Goal: Complete application form

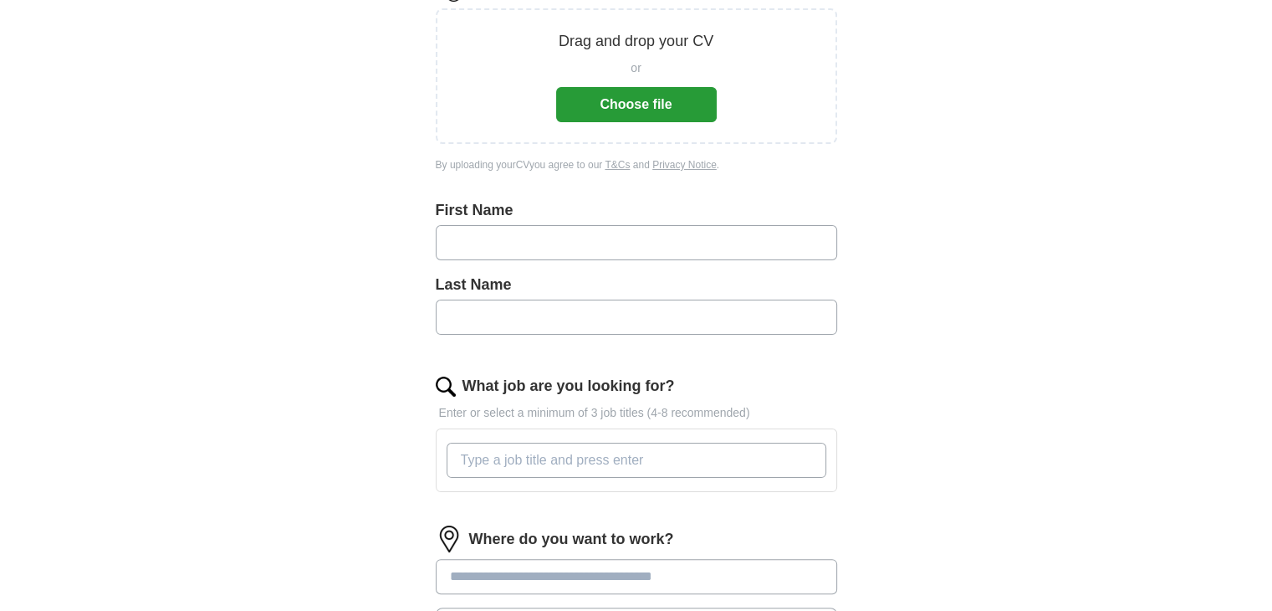
scroll to position [242, 0]
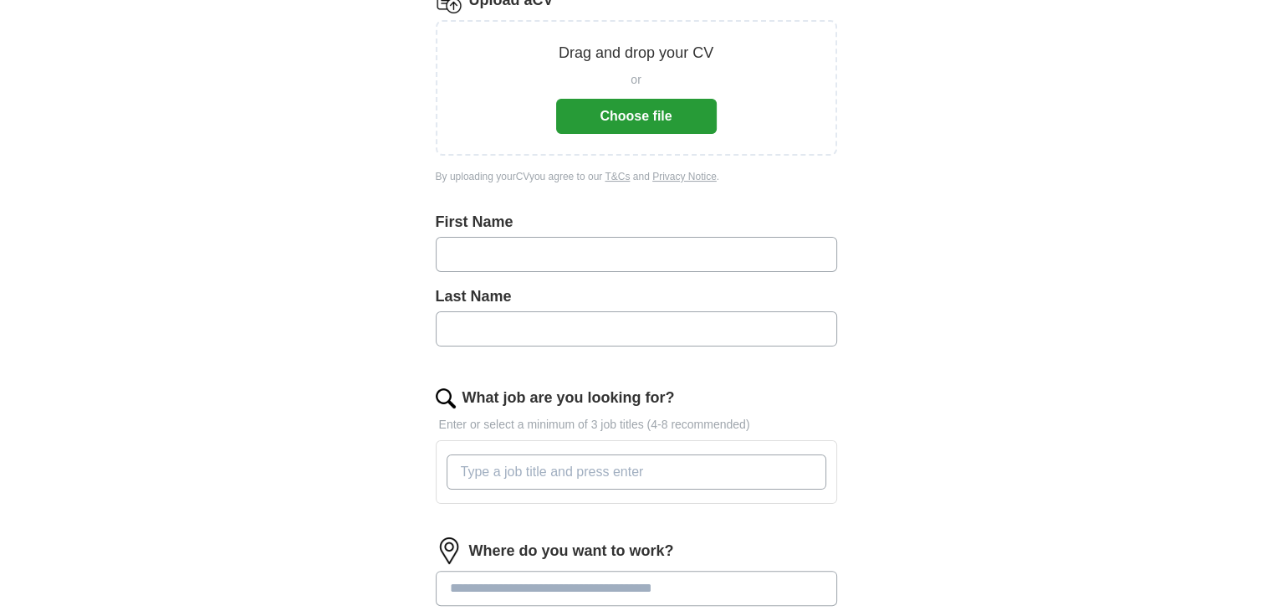
click at [561, 262] on input "text" at bounding box center [636, 254] width 401 height 35
type input "*****"
type input "****"
click at [569, 464] on input "What job are you looking for?" at bounding box center [637, 471] width 380 height 35
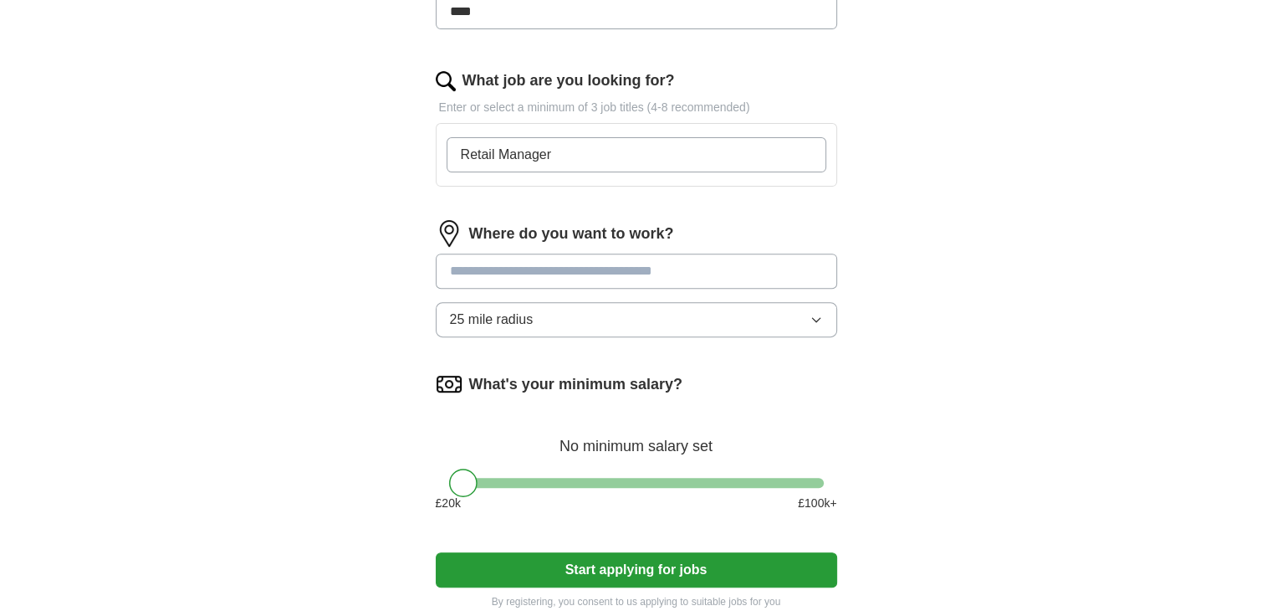
scroll to position [564, 0]
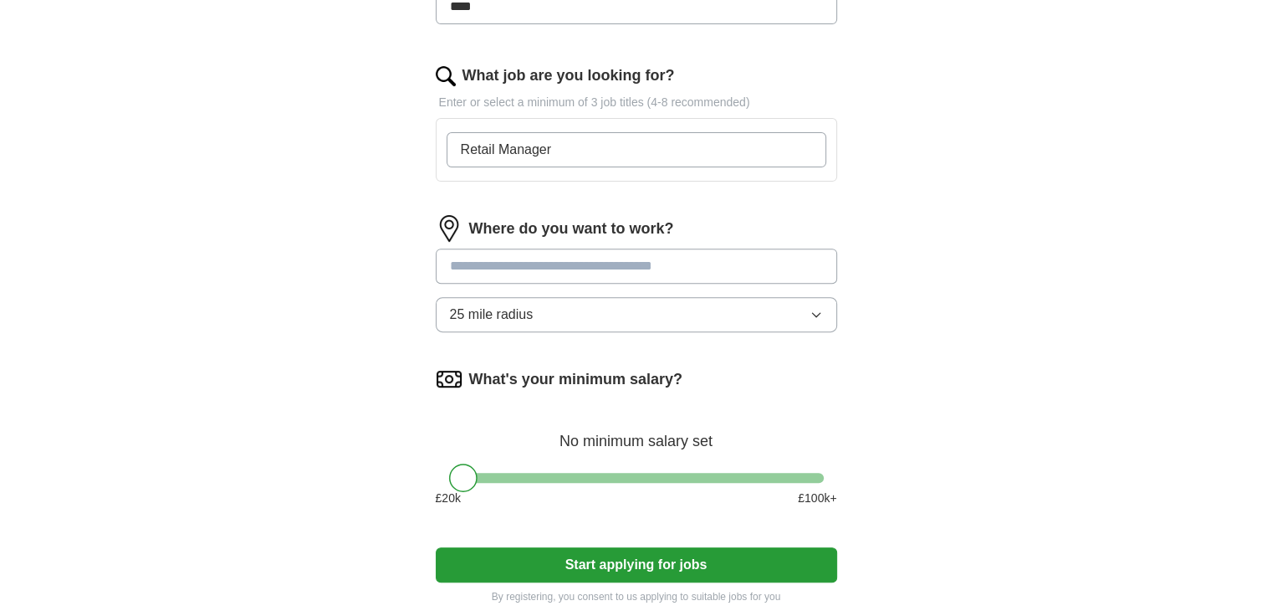
type input "Retail Manager"
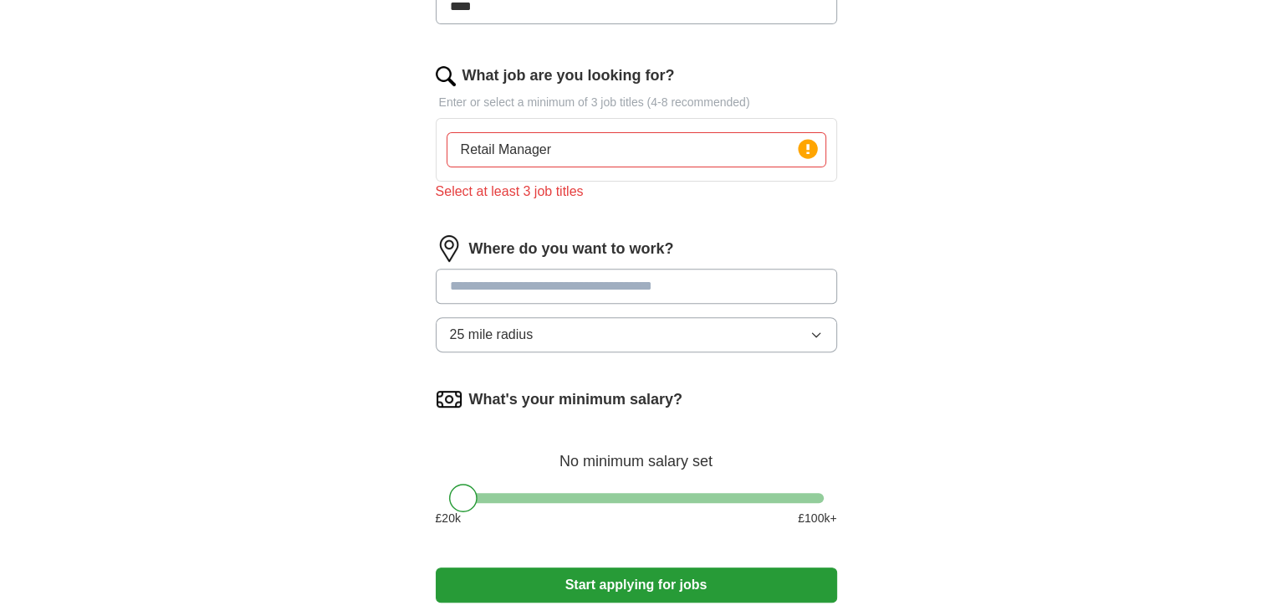
click at [656, 268] on input at bounding box center [636, 285] width 401 height 35
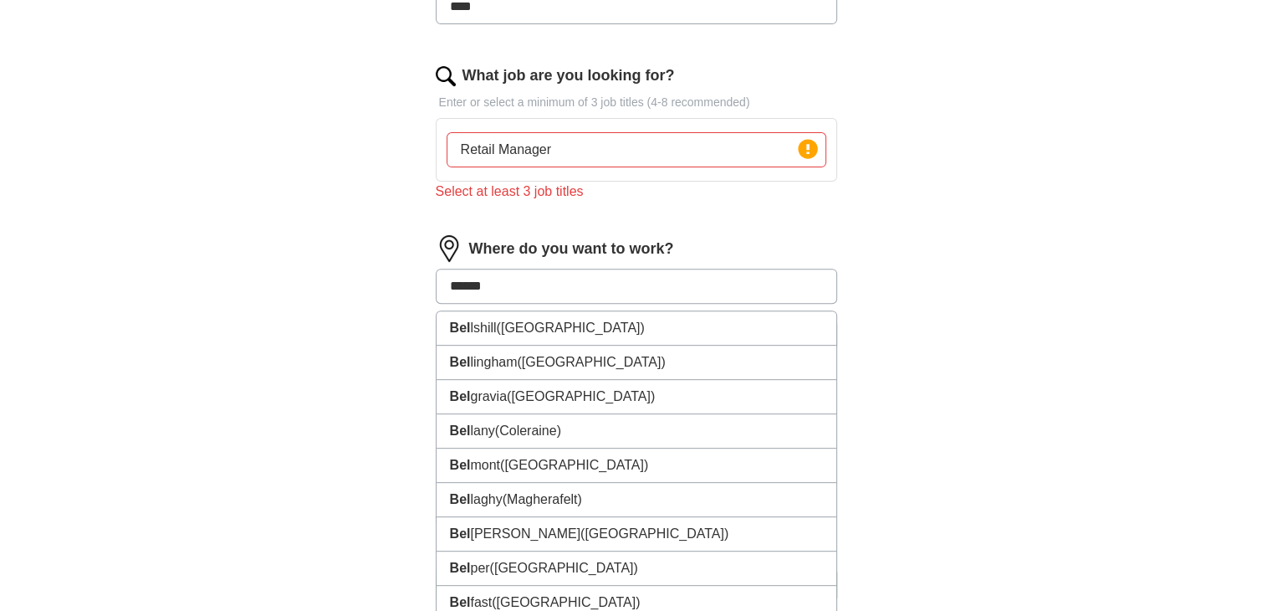
type input "*******"
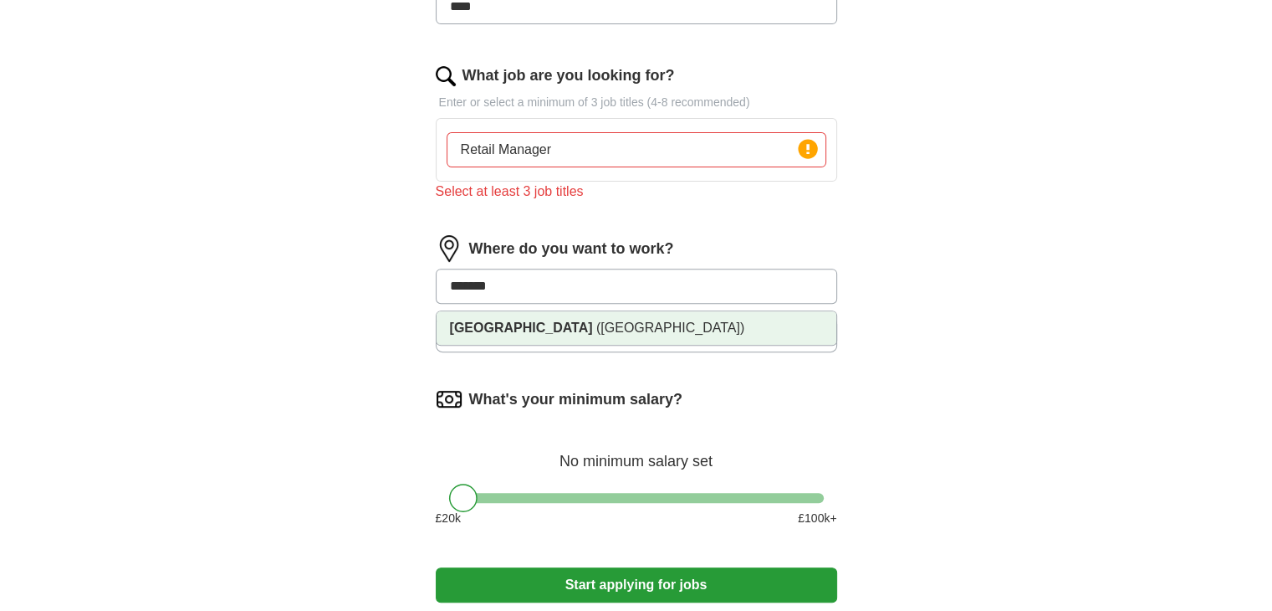
click at [596, 328] on span "([GEOGRAPHIC_DATA])" at bounding box center [670, 327] width 148 height 14
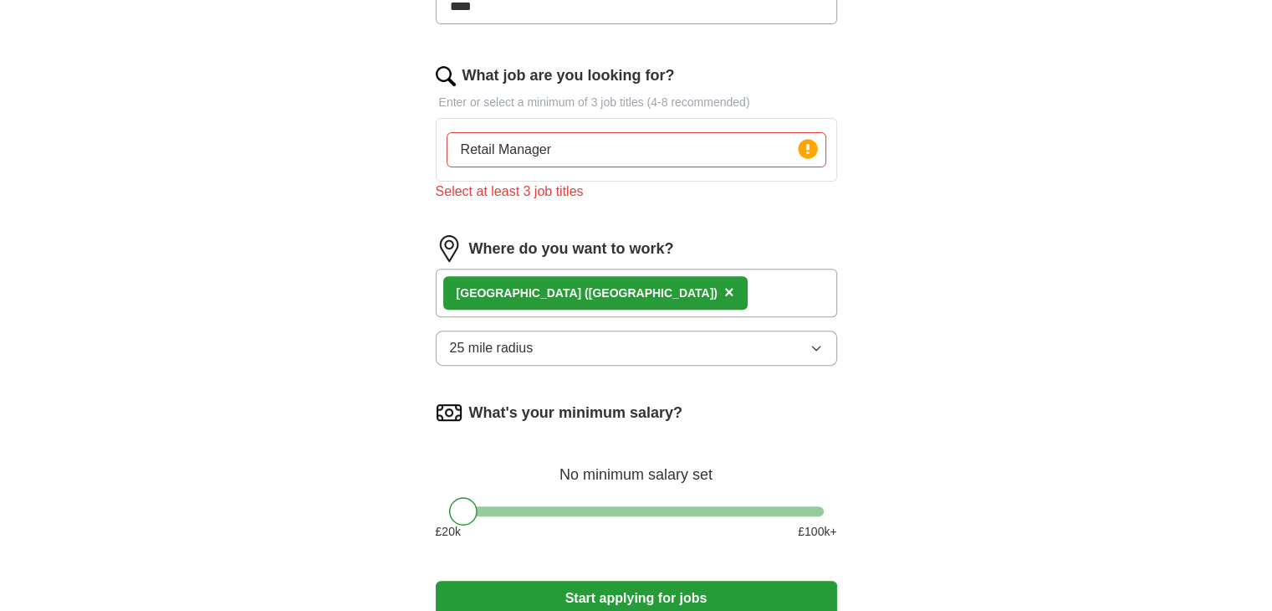
click at [621, 137] on input "Retail Manager" at bounding box center [637, 149] width 380 height 35
click at [935, 252] on div "ApplyIQ Let ApplyIQ do the hard work of searching and applying for jobs. Just t…" at bounding box center [636, 73] width 1071 height 1173
click at [680, 181] on div "Select at least 3 job titles" at bounding box center [636, 191] width 401 height 20
click at [806, 149] on icon at bounding box center [807, 149] width 3 height 10
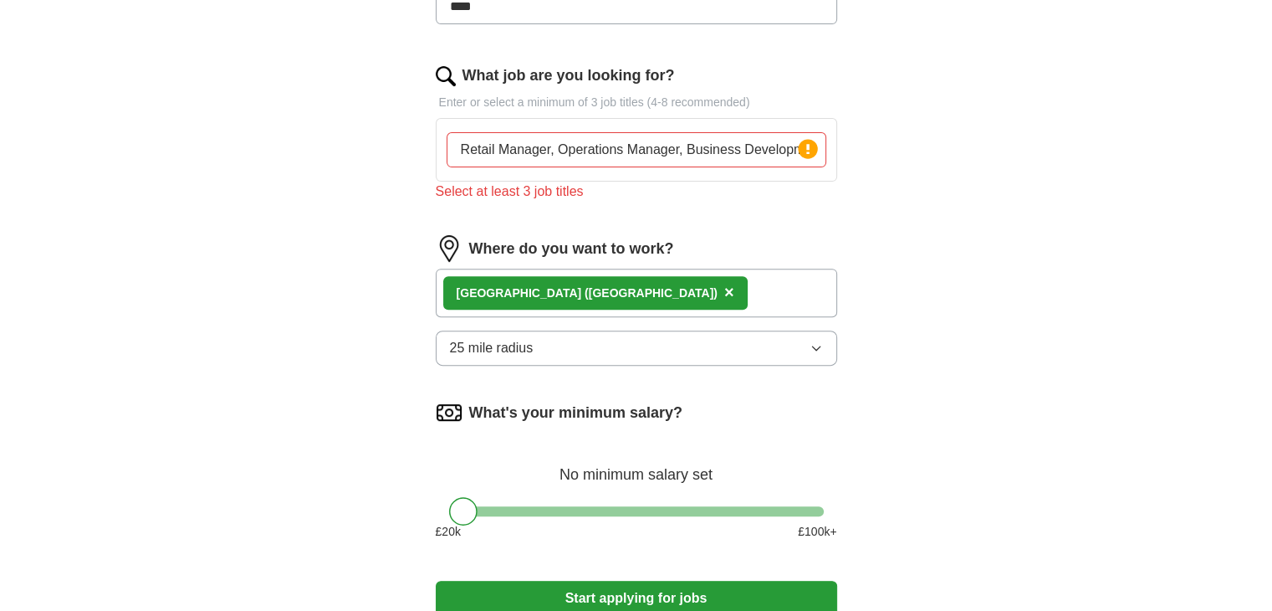
click at [806, 149] on icon at bounding box center [807, 149] width 3 height 10
click at [696, 155] on input "Retail Manager, Operations Manager, Business Development, Marketing manager" at bounding box center [637, 149] width 380 height 35
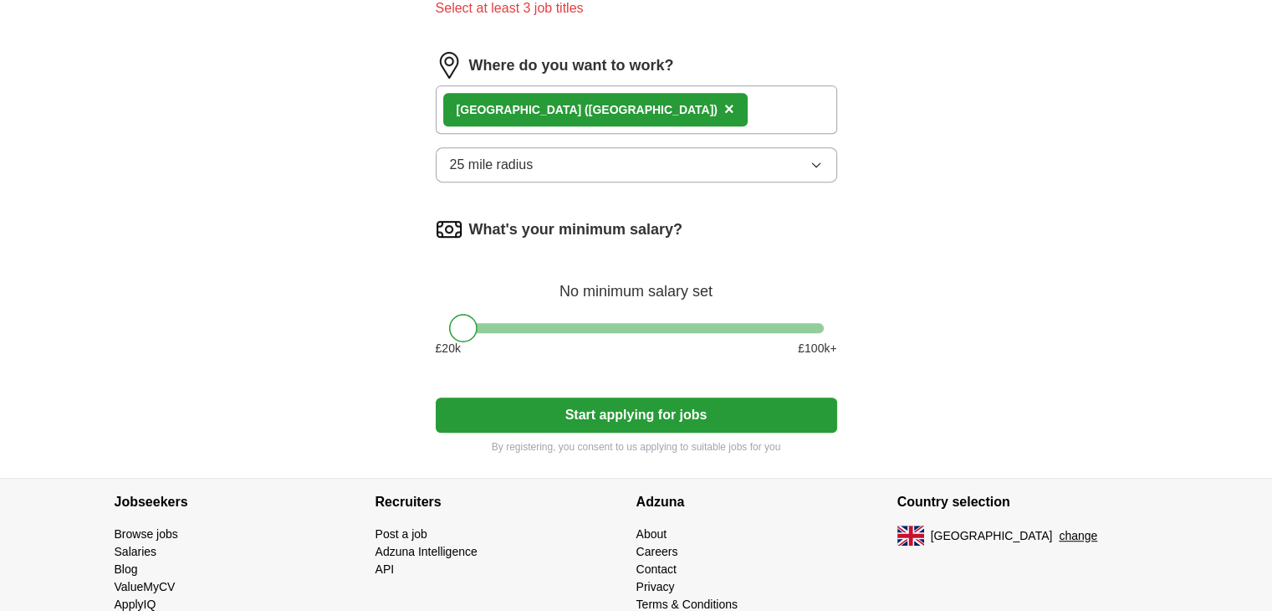
scroll to position [749, 0]
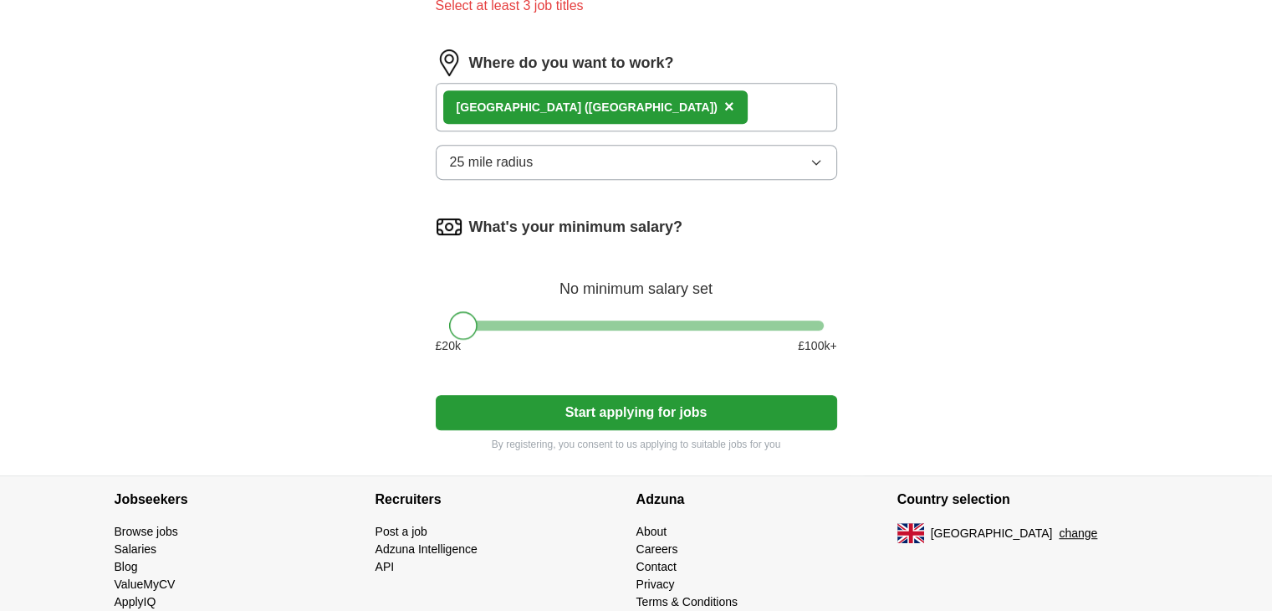
click at [454, 324] on div at bounding box center [463, 325] width 28 height 28
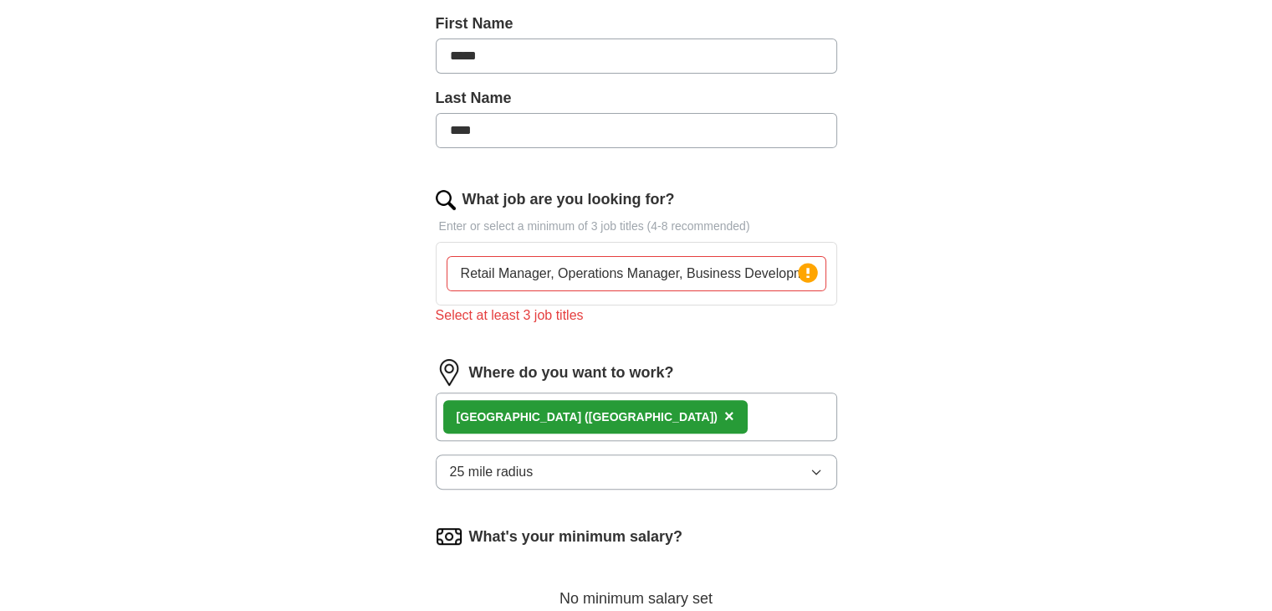
scroll to position [446, 0]
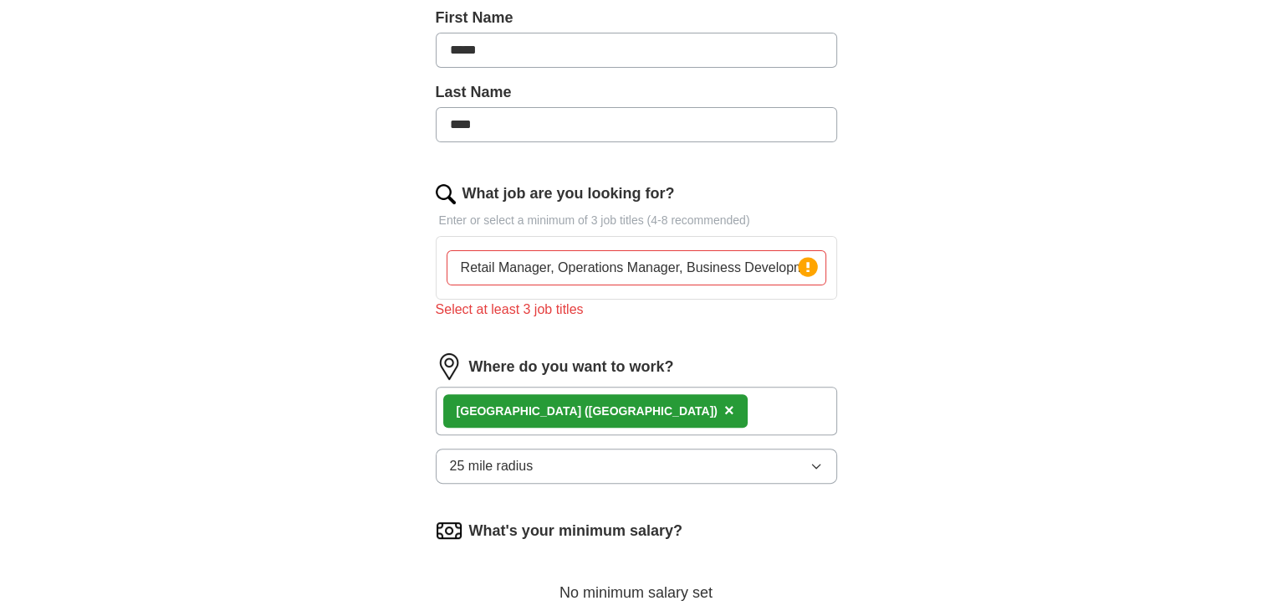
click at [754, 272] on input "Retail Manager, Operations Manager, Business Development, Marketing manager" at bounding box center [637, 267] width 380 height 35
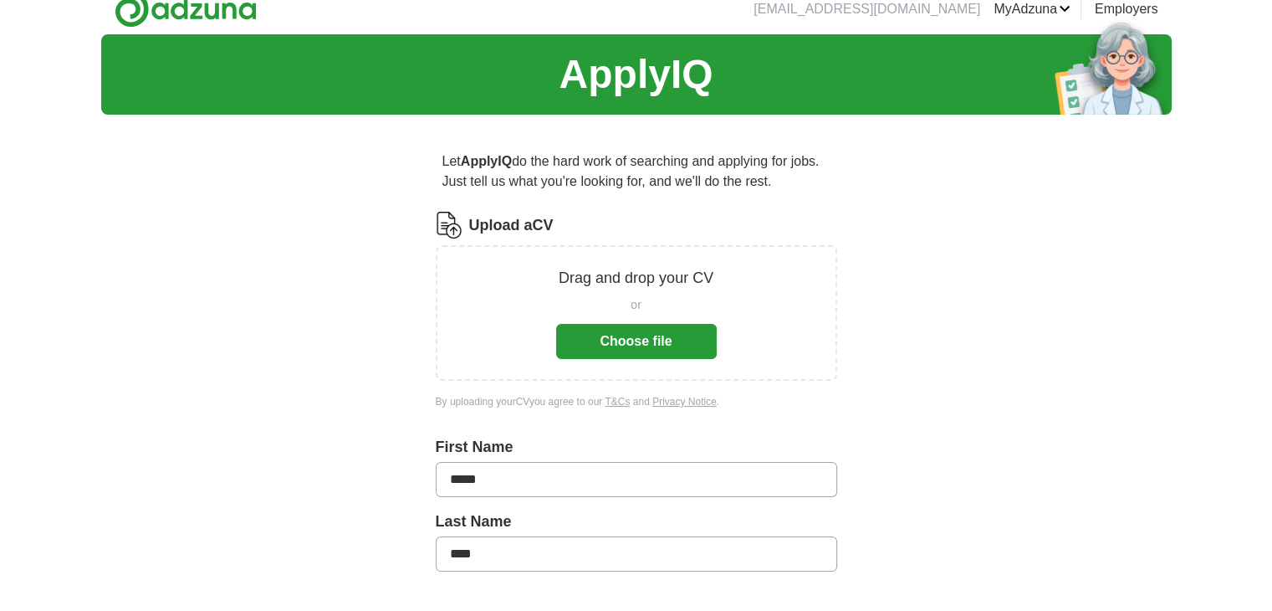
scroll to position [13, 0]
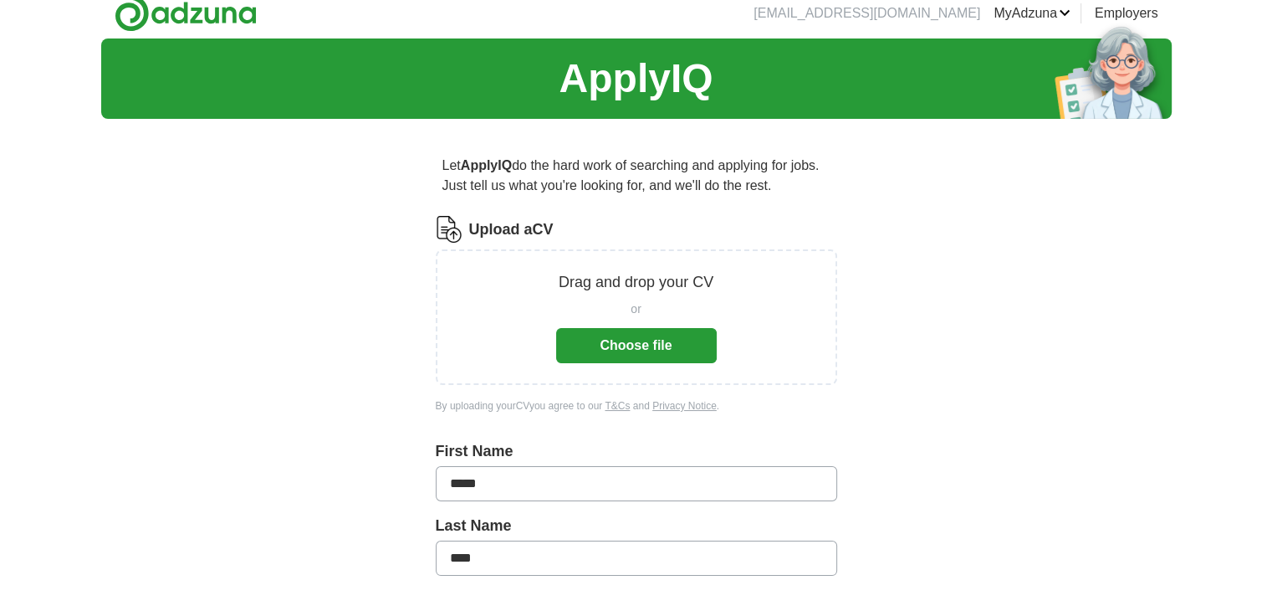
type input "Retail Manager, Operations Manager, Business Development, Marketing manager, Cu…"
click at [645, 345] on button "Choose file" at bounding box center [636, 345] width 161 height 35
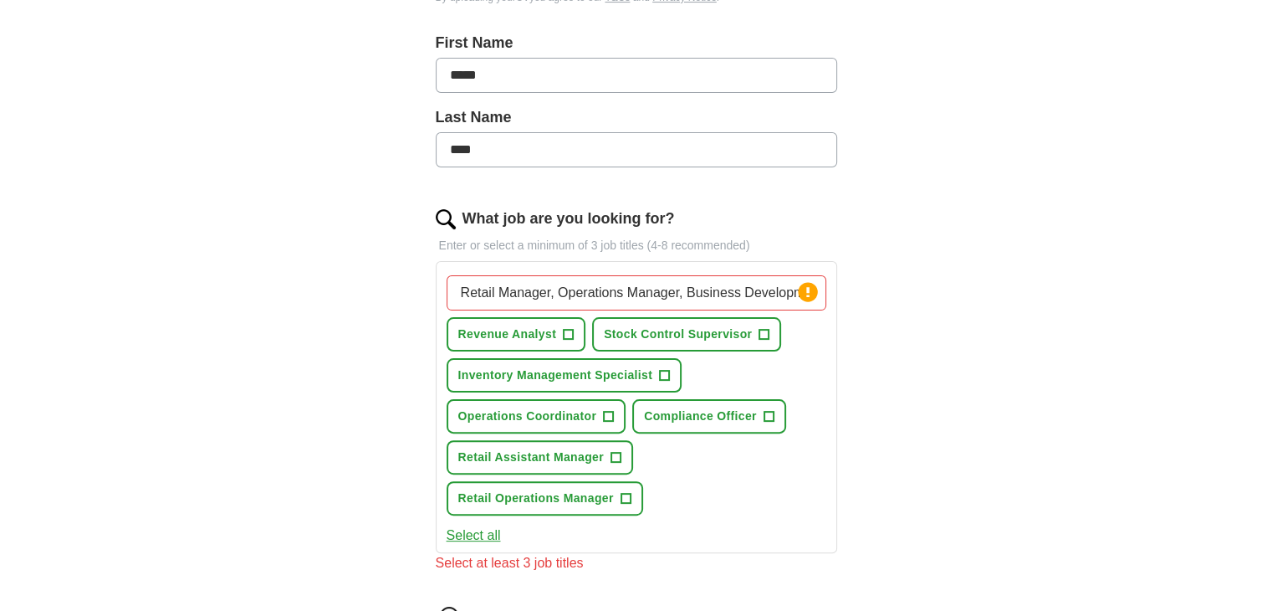
scroll to position [381, 0]
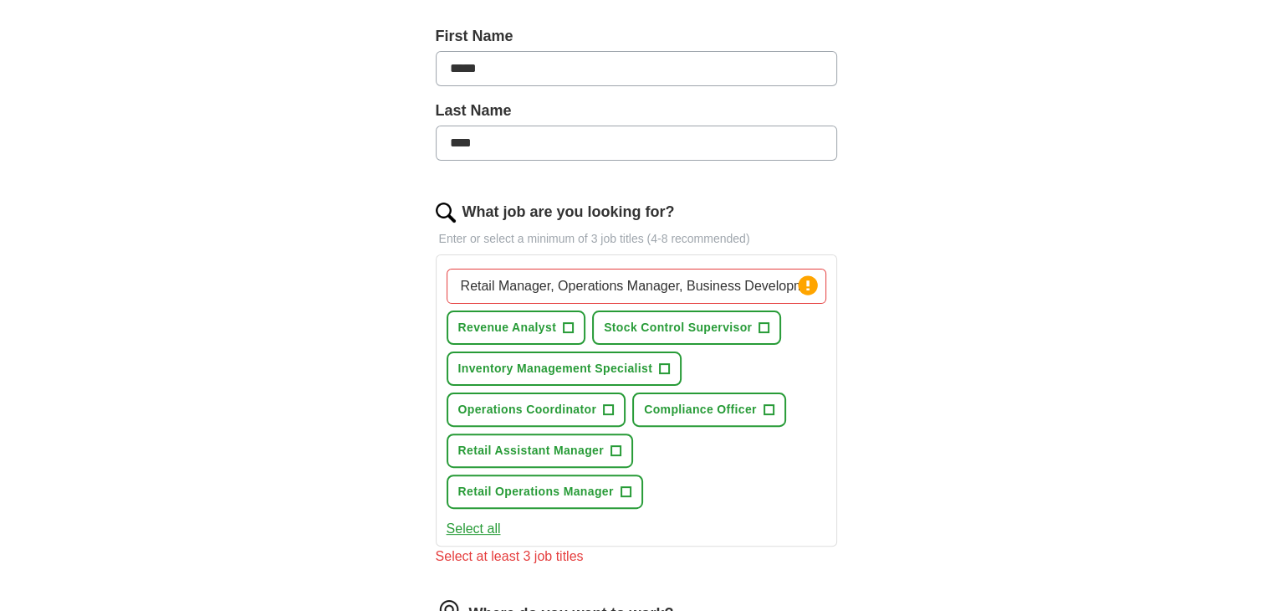
click at [486, 523] on button "Select all" at bounding box center [474, 529] width 54 height 20
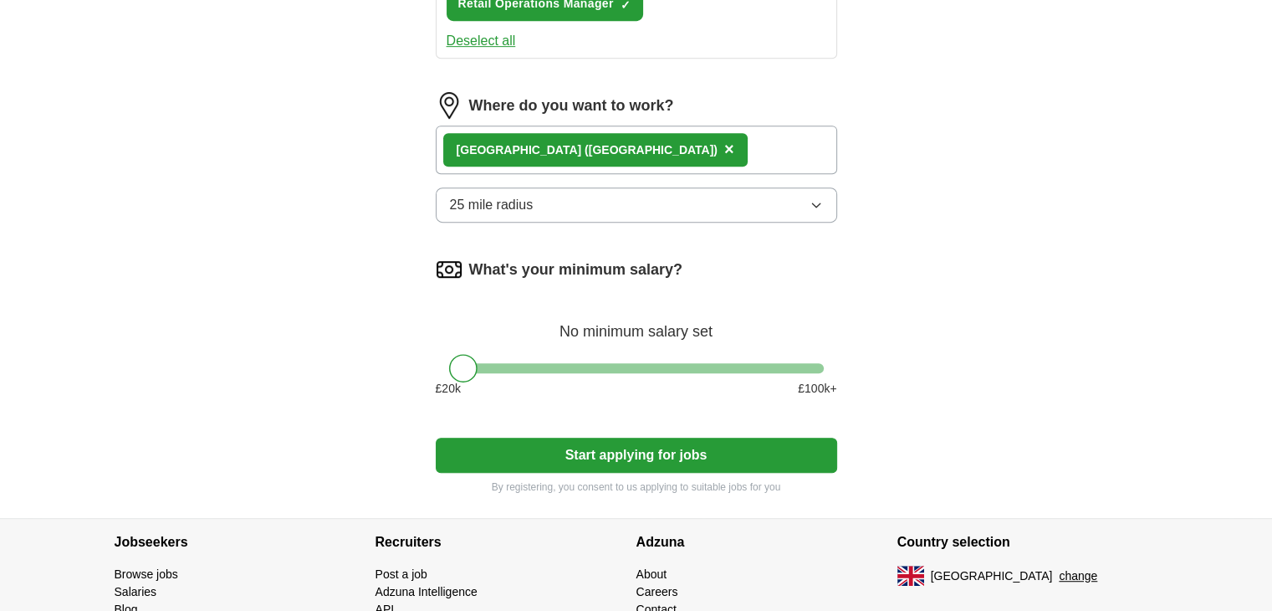
scroll to position [885, 0]
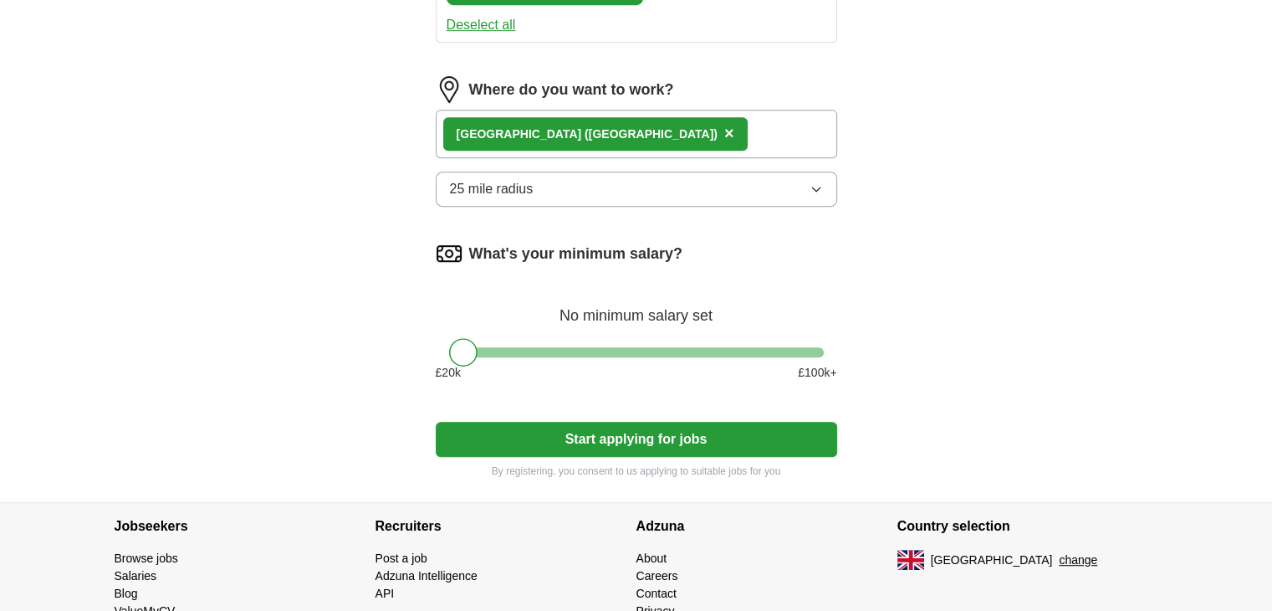
click at [703, 444] on button "Start applying for jobs" at bounding box center [636, 439] width 401 height 35
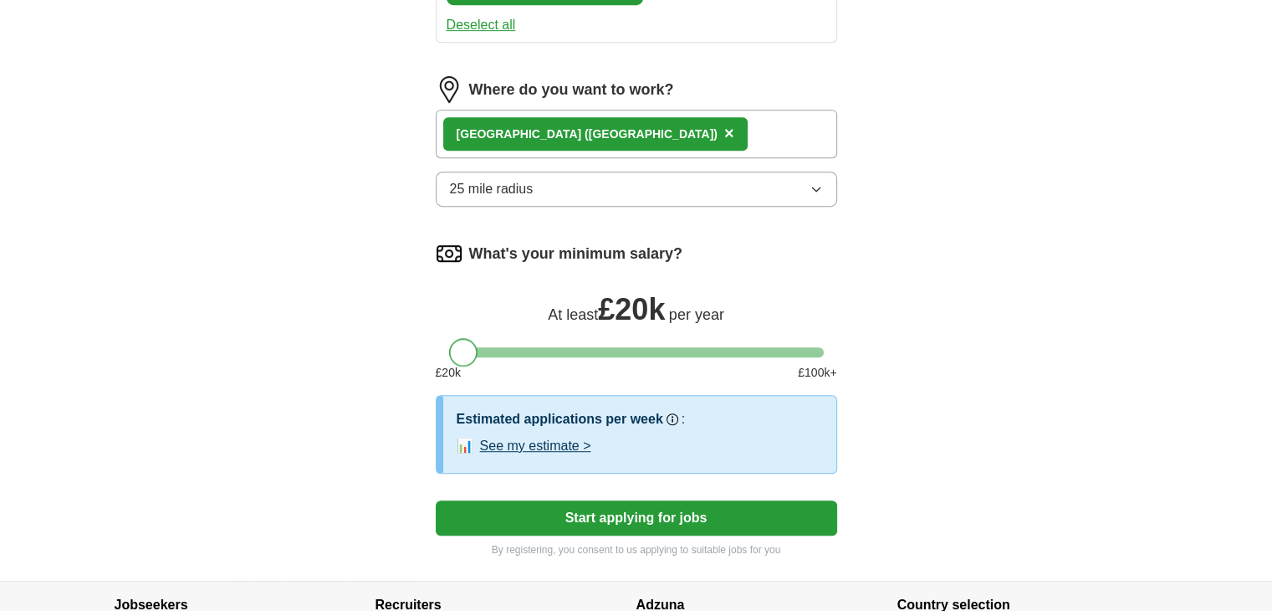
click at [458, 353] on div at bounding box center [463, 352] width 28 height 28
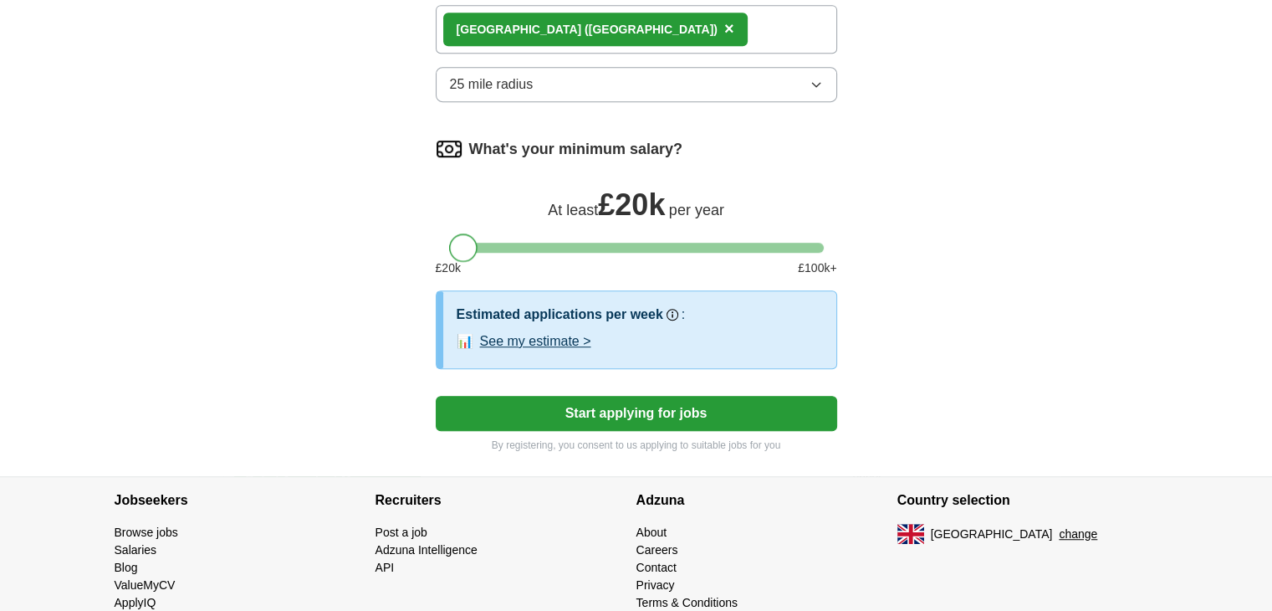
scroll to position [994, 0]
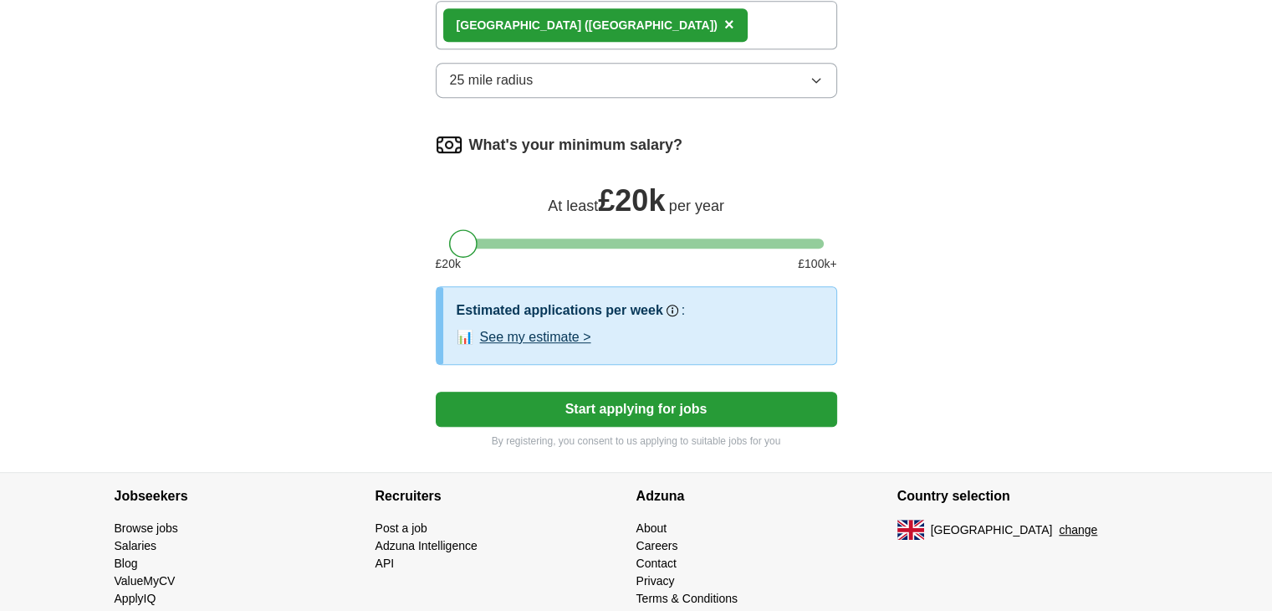
click at [667, 404] on button "Start applying for jobs" at bounding box center [636, 408] width 401 height 35
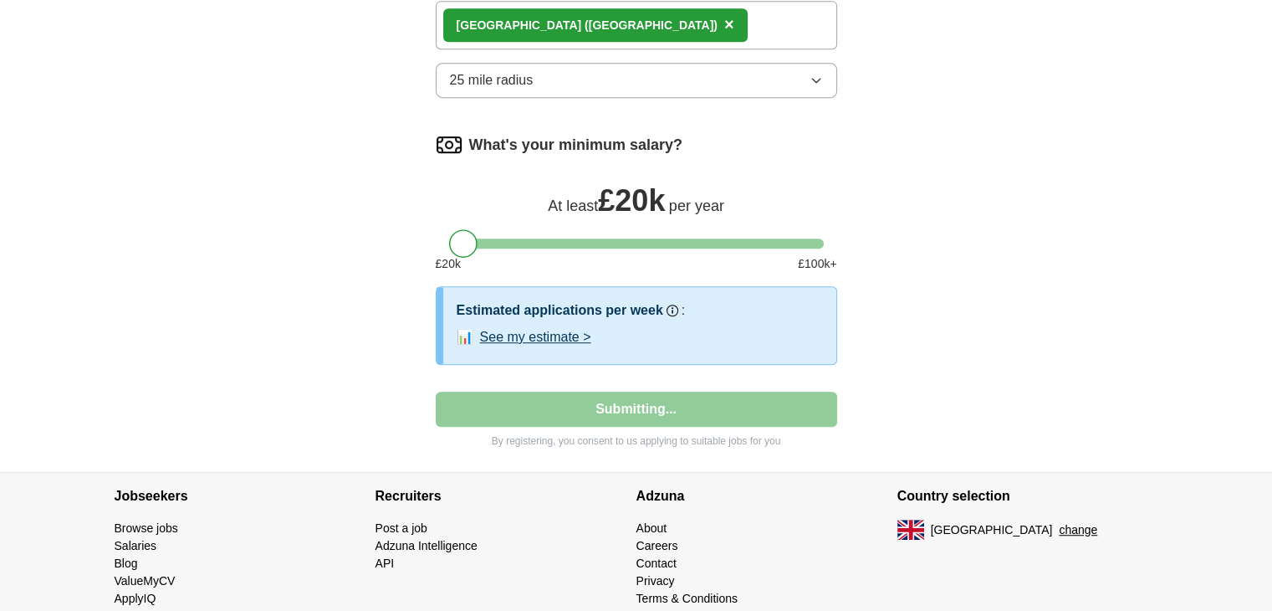
select select "**"
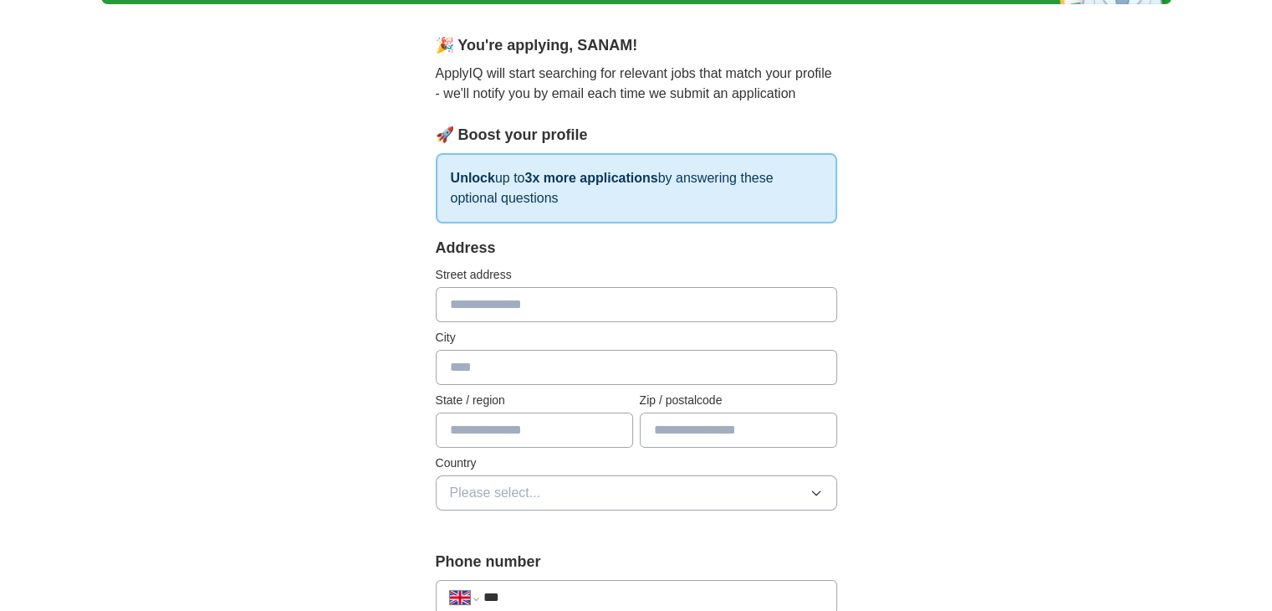
scroll to position [119, 0]
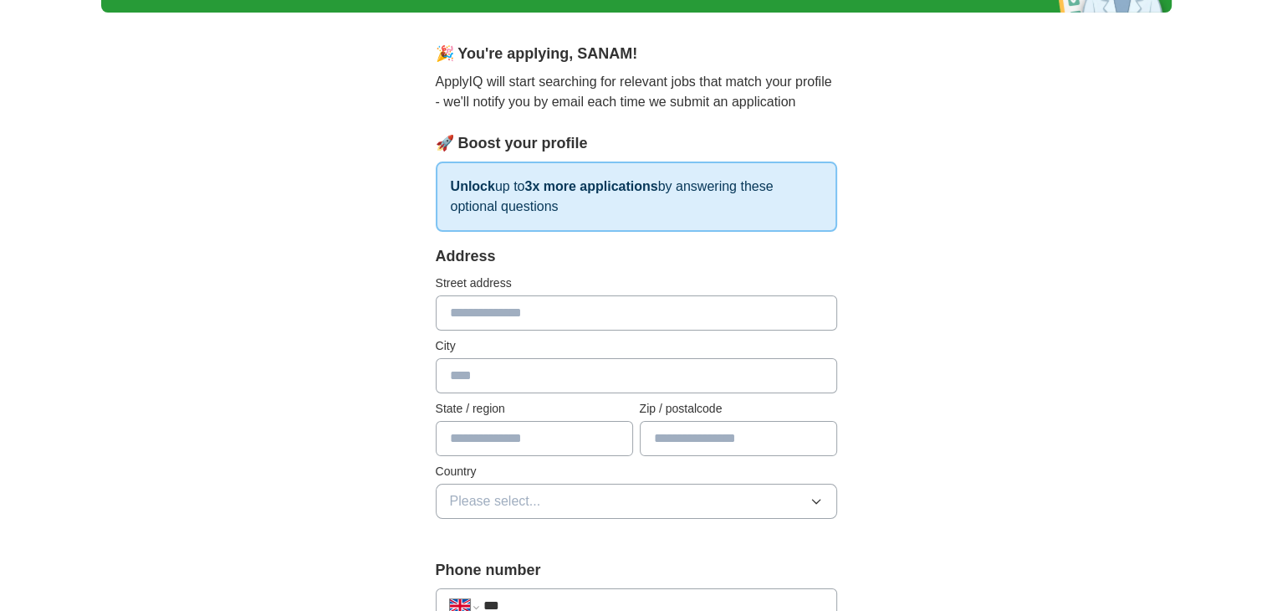
click at [624, 314] on input "text" at bounding box center [636, 312] width 401 height 35
type input "**********"
type input "*******"
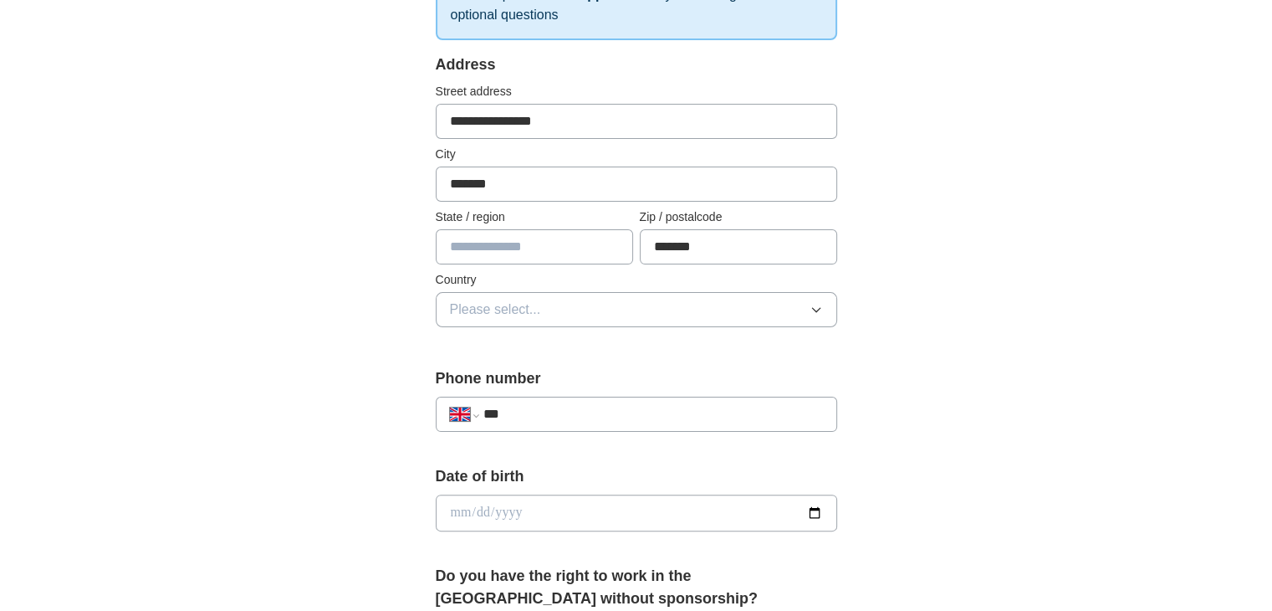
scroll to position [320, 0]
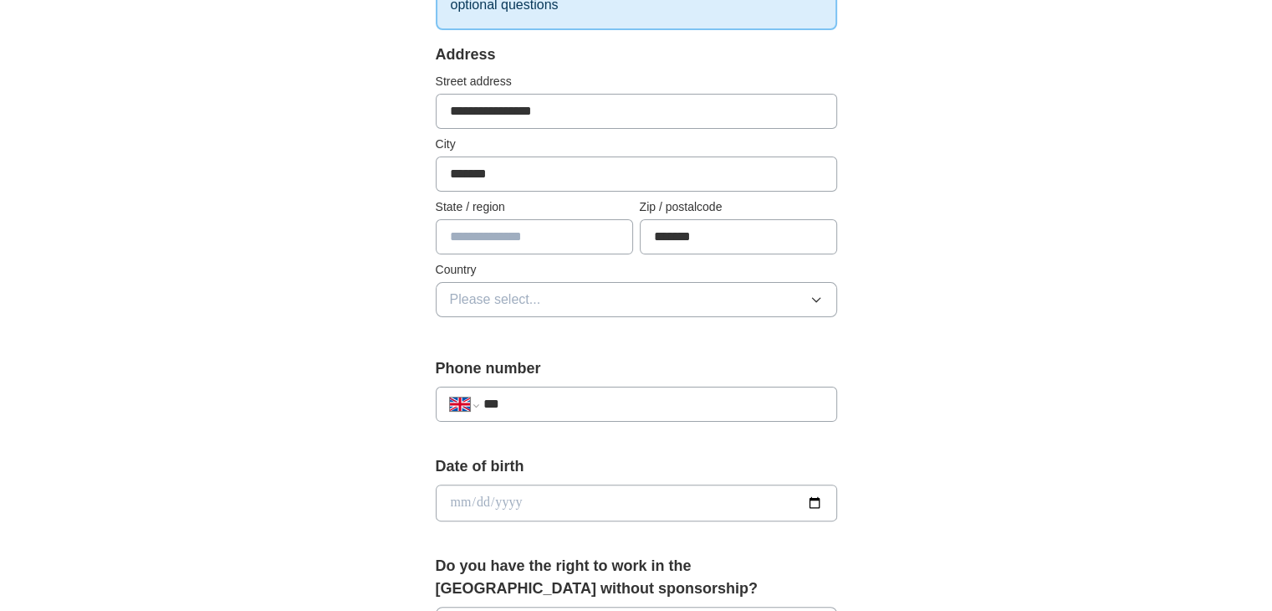
click at [740, 283] on button "Please select..." at bounding box center [636, 299] width 401 height 35
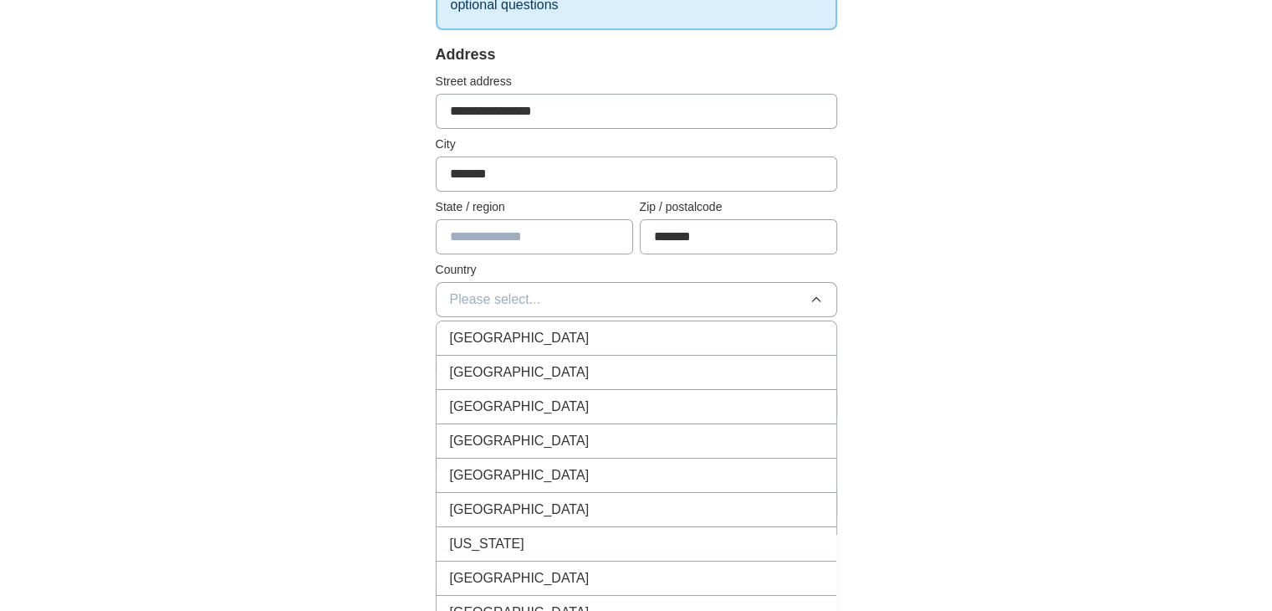
click at [588, 329] on div "[GEOGRAPHIC_DATA]" at bounding box center [636, 338] width 373 height 20
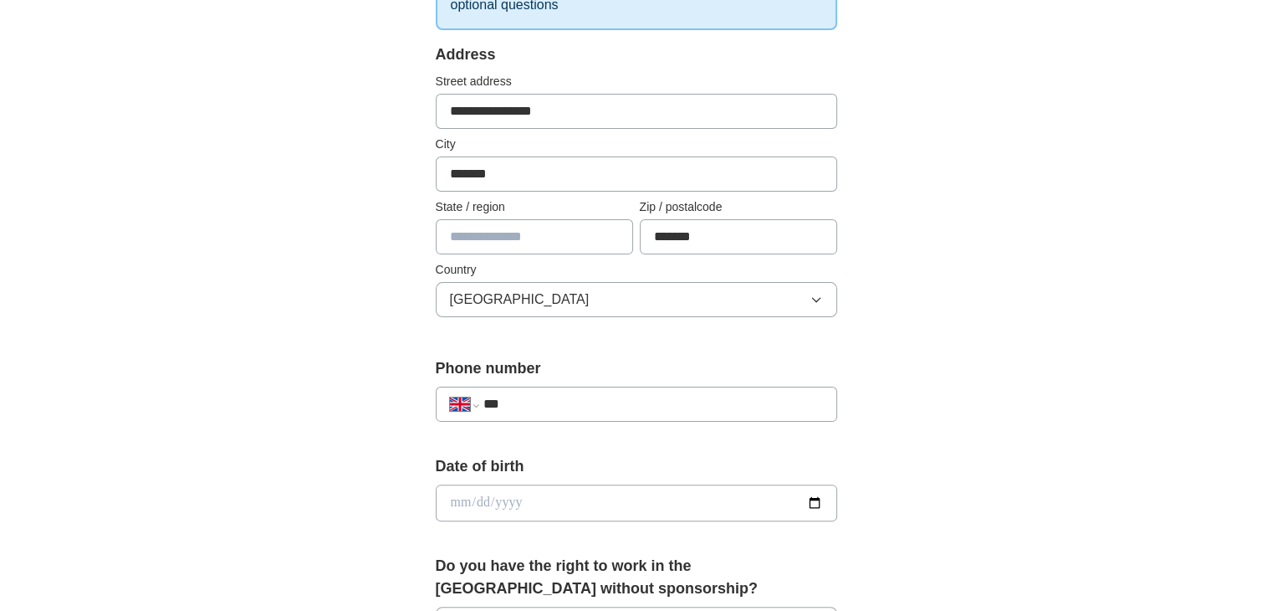
click at [579, 394] on input "***" at bounding box center [653, 404] width 340 height 20
type input "**********"
click at [552, 493] on input "date" at bounding box center [636, 502] width 401 height 37
type input "**********"
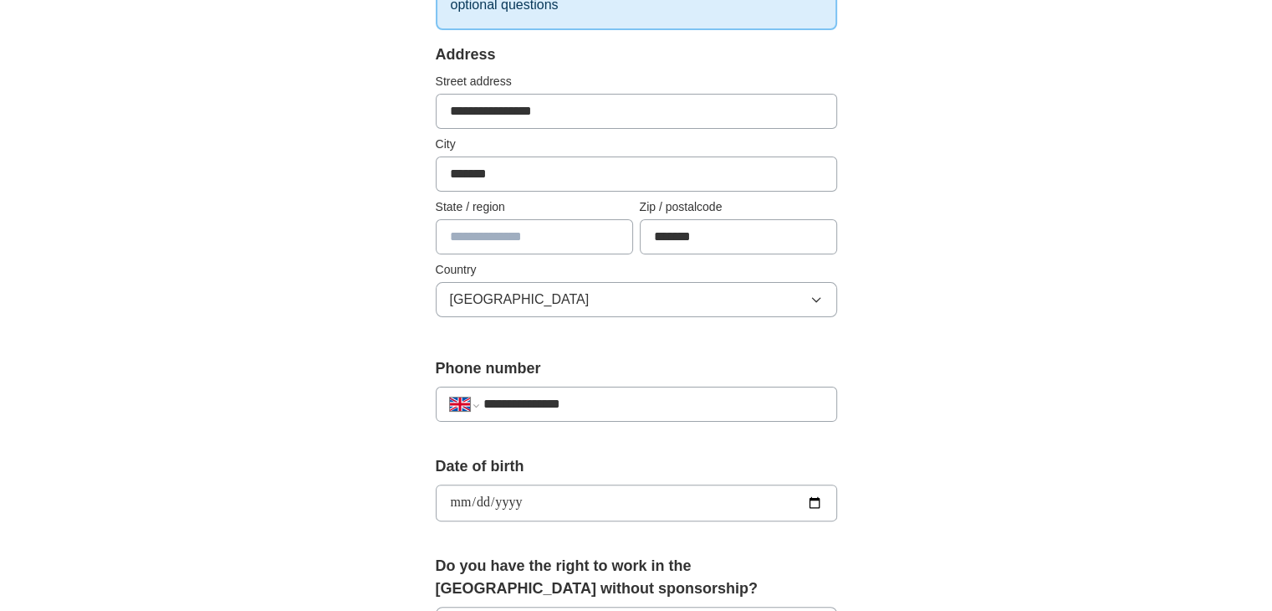
type input "**********"
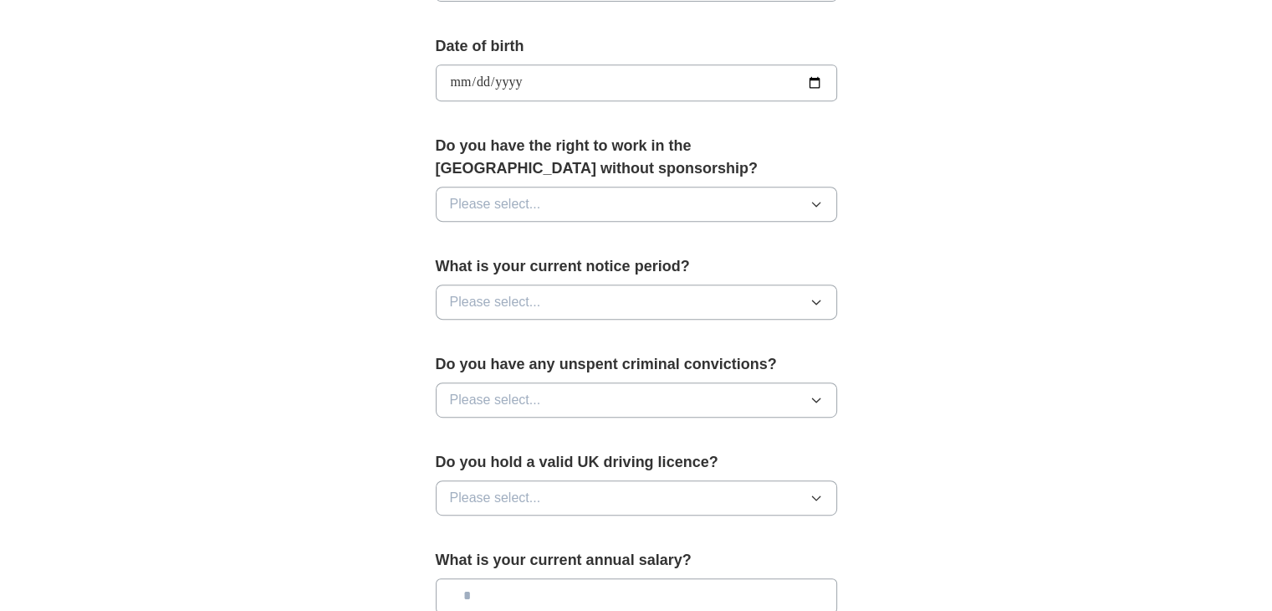
scroll to position [744, 0]
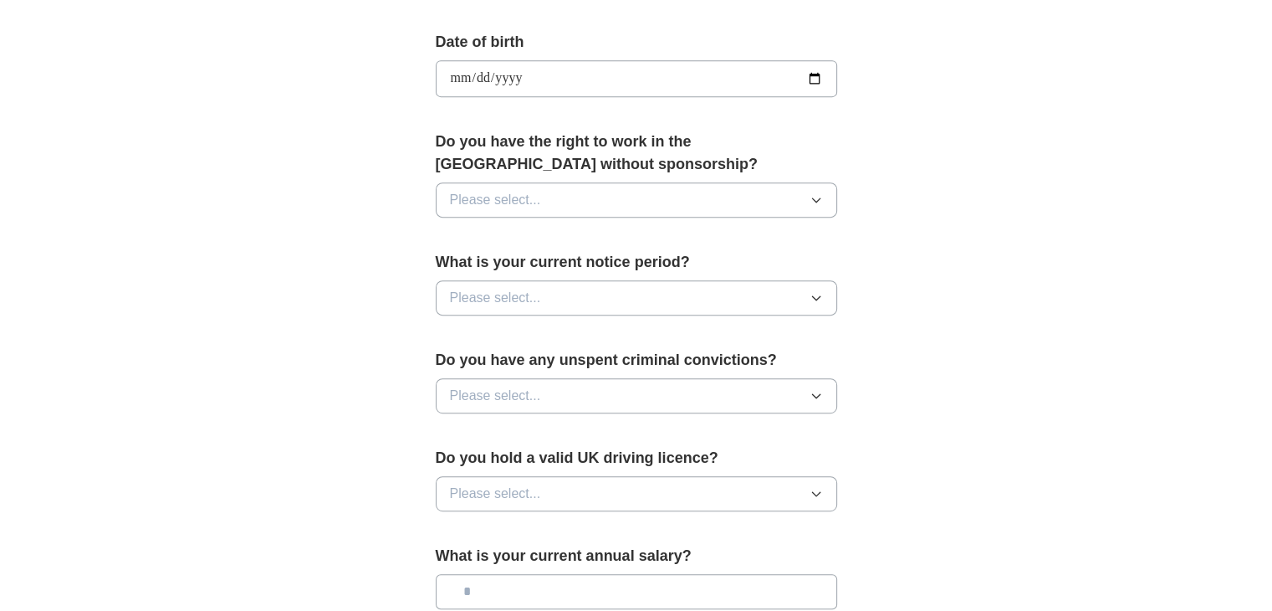
click at [796, 197] on button "Please select..." at bounding box center [636, 199] width 401 height 35
click at [522, 238] on div "Yes" at bounding box center [636, 238] width 373 height 20
click at [639, 295] on button "Please select..." at bounding box center [636, 297] width 401 height 35
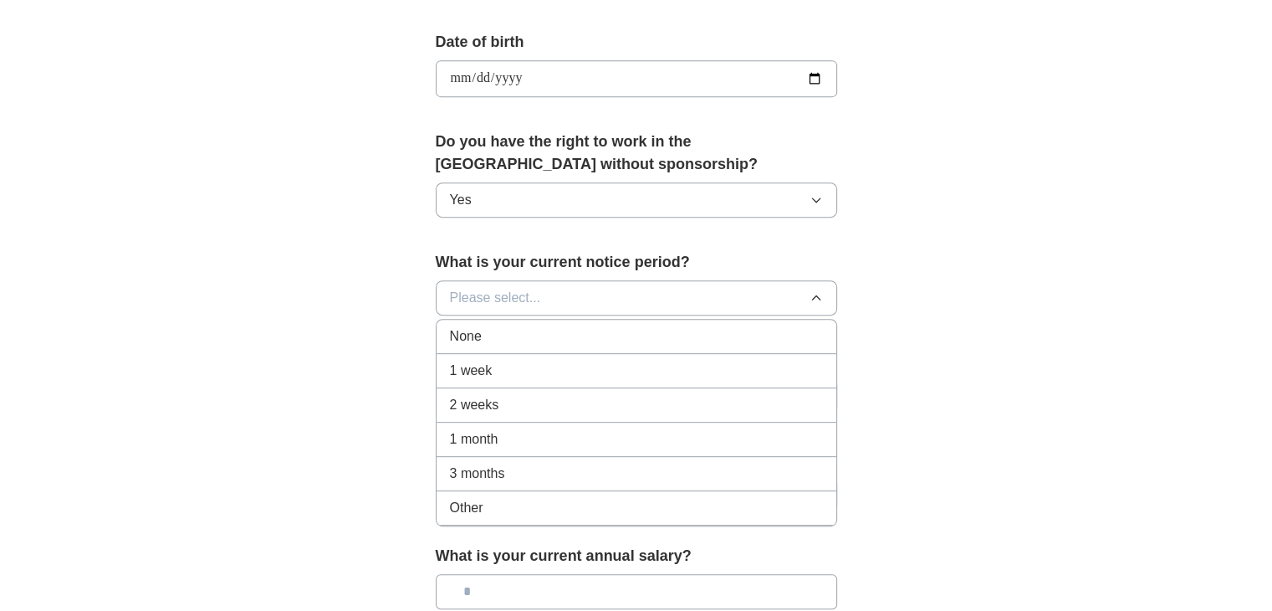
click at [505, 330] on div "None" at bounding box center [636, 336] width 373 height 20
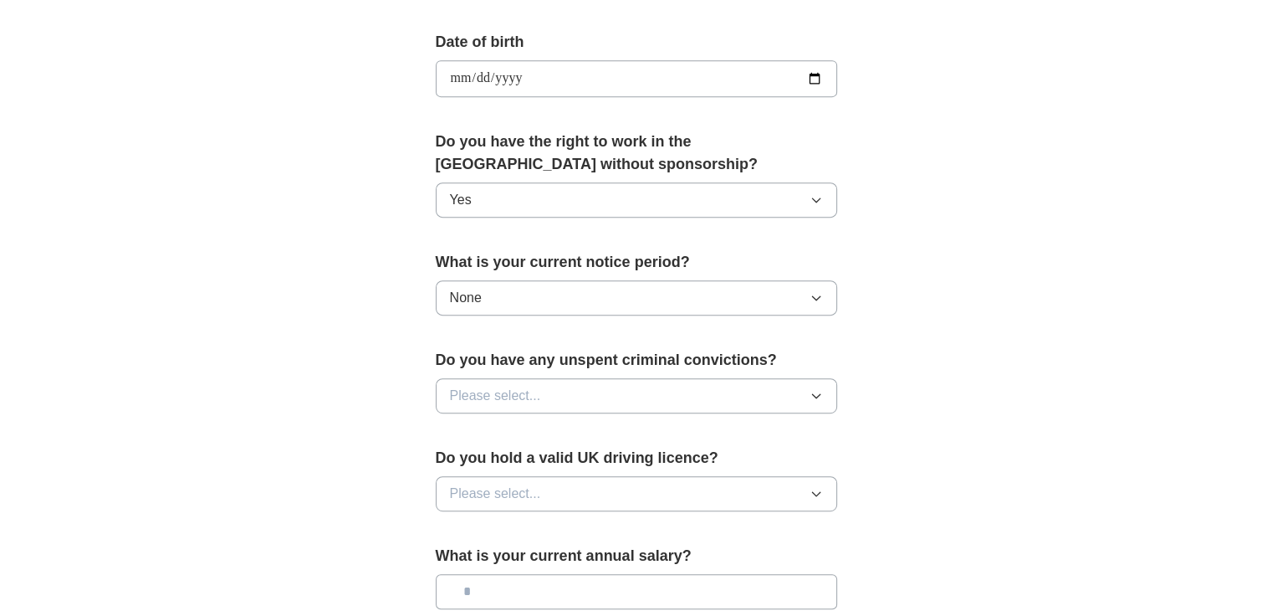
click at [615, 390] on button "Please select..." at bounding box center [636, 395] width 401 height 35
click at [455, 466] on span "No" at bounding box center [458, 468] width 17 height 20
click at [592, 495] on button "Please select..." at bounding box center [636, 493] width 401 height 35
click at [511, 522] on div "Yes" at bounding box center [636, 532] width 373 height 20
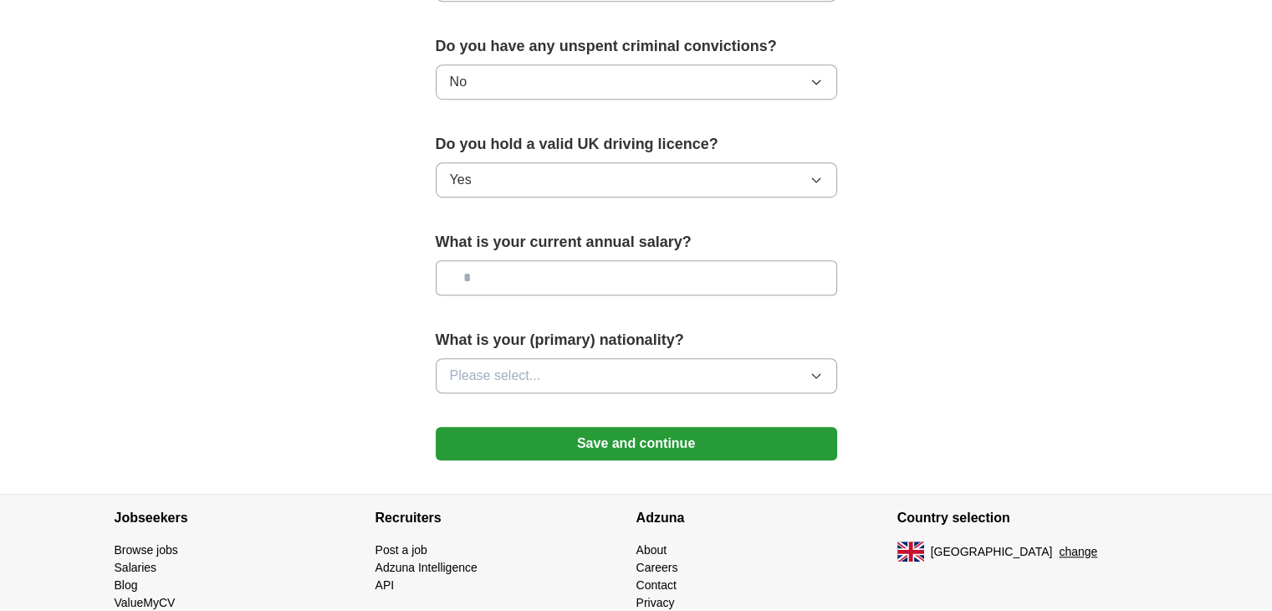
scroll to position [1086, 0]
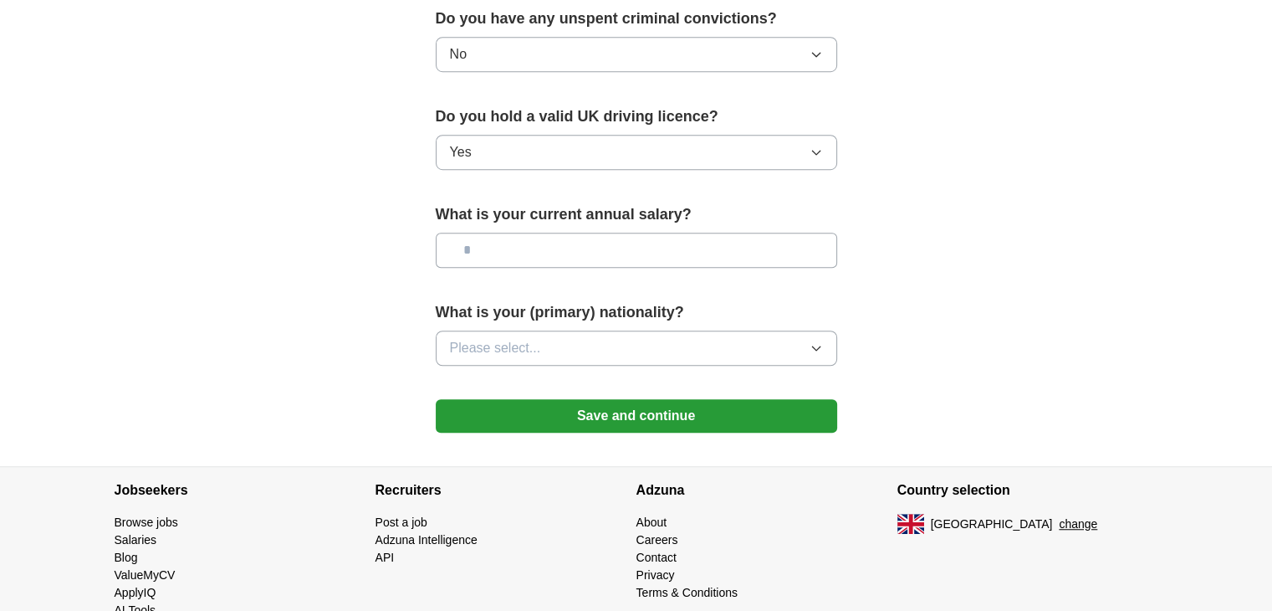
click at [701, 330] on button "Please select..." at bounding box center [636, 347] width 401 height 35
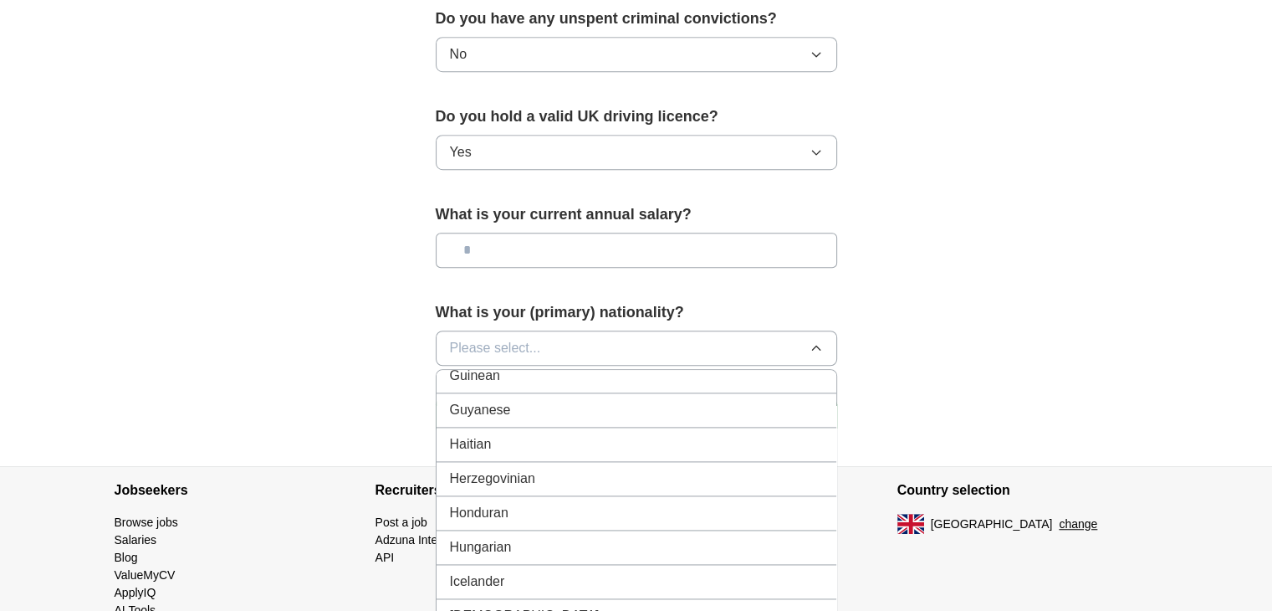
scroll to position [2601, 0]
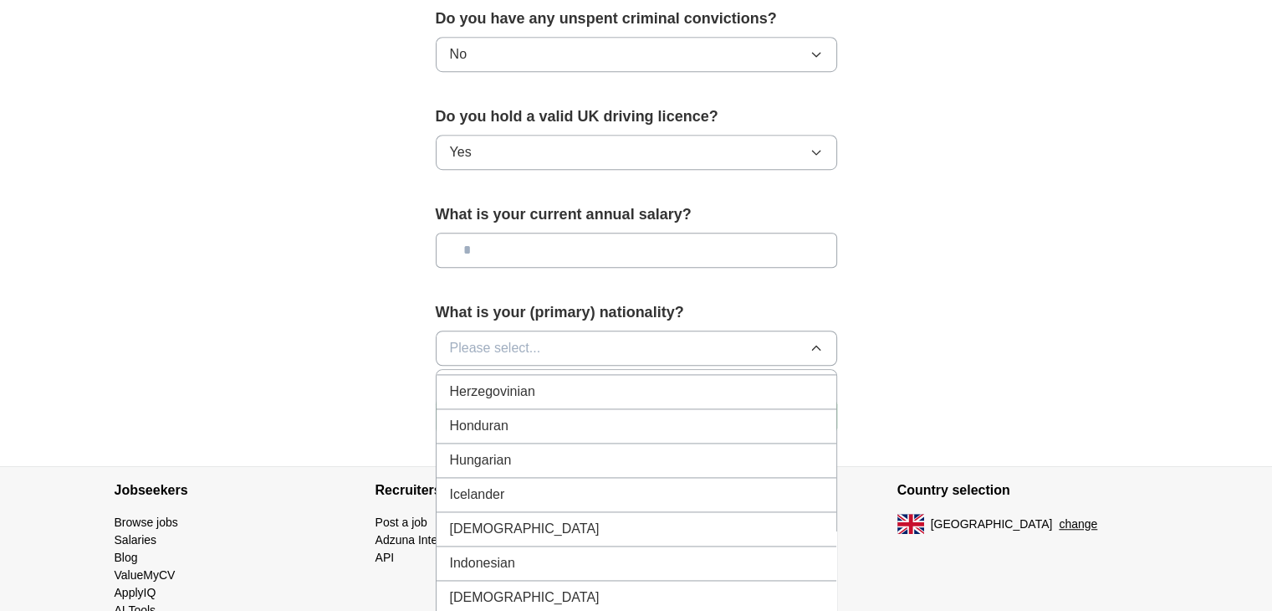
click at [477, 519] on span "[DEMOGRAPHIC_DATA]" at bounding box center [525, 529] width 150 height 20
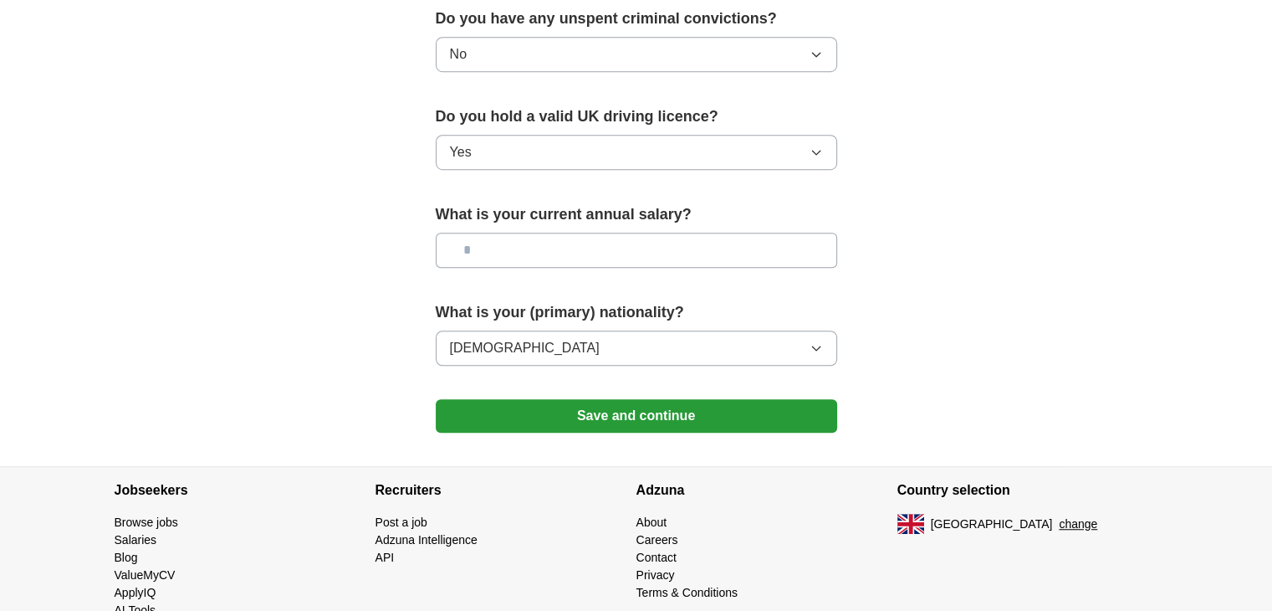
click at [644, 411] on button "Save and continue" at bounding box center [636, 415] width 401 height 33
